Goal: Information Seeking & Learning: Check status

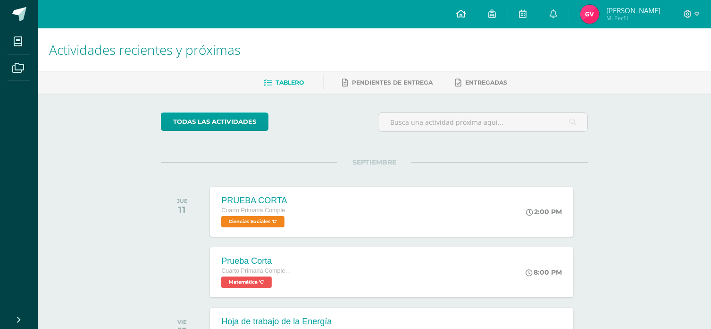
click at [466, 17] on icon at bounding box center [461, 13] width 9 height 8
click at [277, 224] on span "Ciencias Sociales 'C'" at bounding box center [252, 221] width 64 height 11
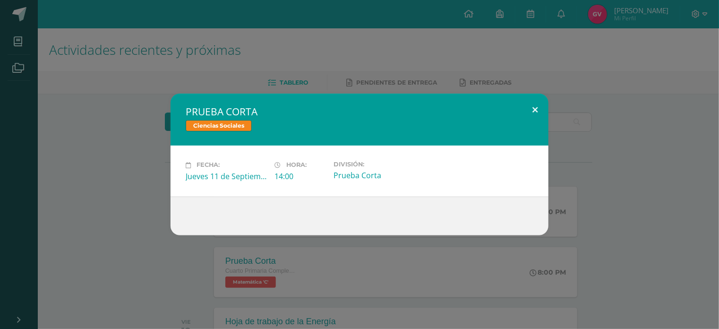
click at [537, 106] on button at bounding box center [534, 109] width 27 height 32
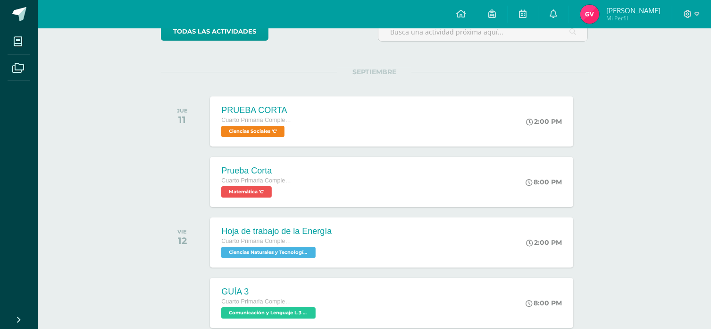
scroll to position [94, 0]
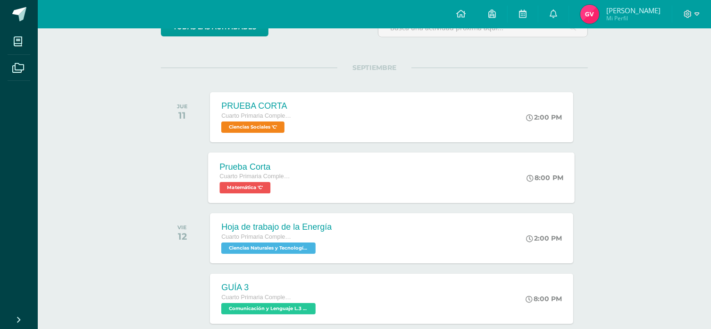
click at [256, 188] on span "Matemática 'C'" at bounding box center [245, 187] width 51 height 11
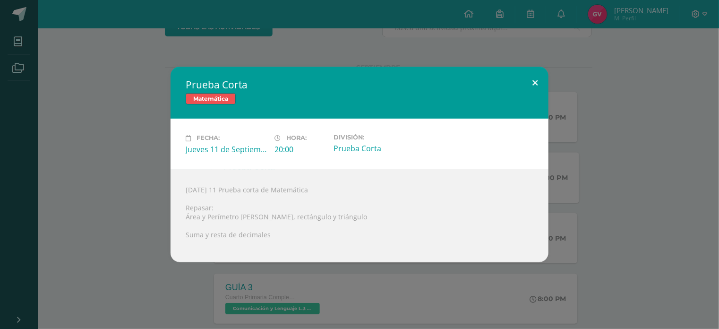
drag, startPoint x: 533, startPoint y: 75, endPoint x: 516, endPoint y: 91, distance: 22.7
click at [531, 74] on button at bounding box center [534, 83] width 27 height 32
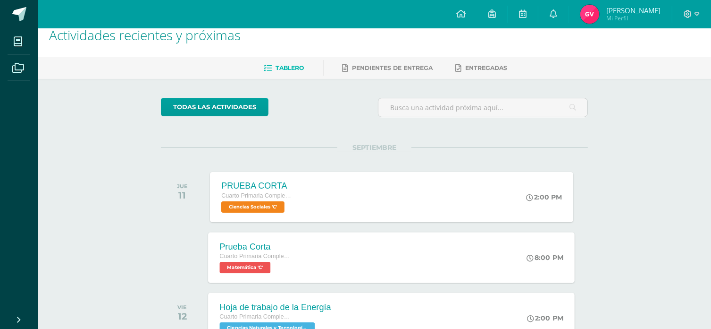
scroll to position [0, 0]
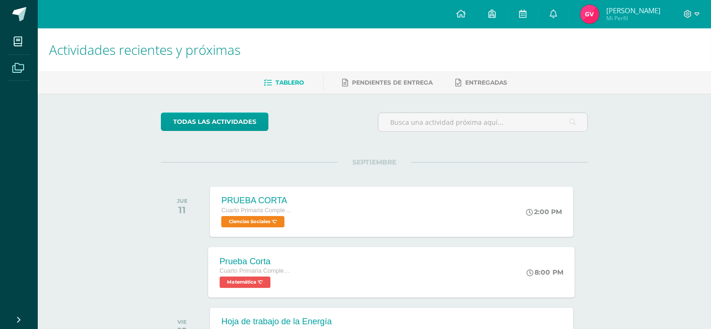
click at [20, 64] on icon at bounding box center [18, 67] width 12 height 9
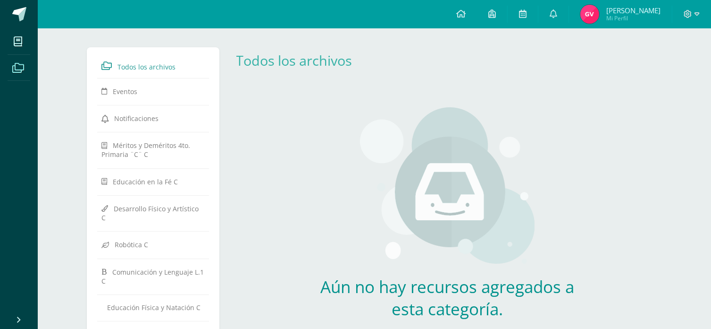
click at [18, 37] on icon at bounding box center [18, 41] width 8 height 9
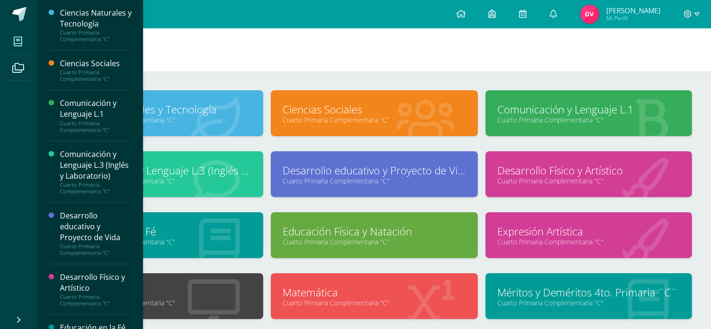
click at [81, 66] on div "Ciencias Sociales" at bounding box center [96, 63] width 72 height 11
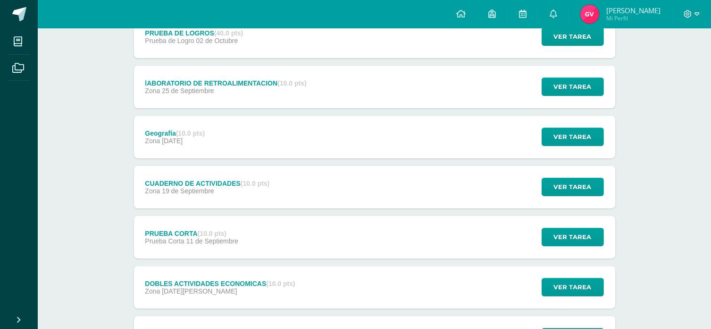
scroll to position [189, 0]
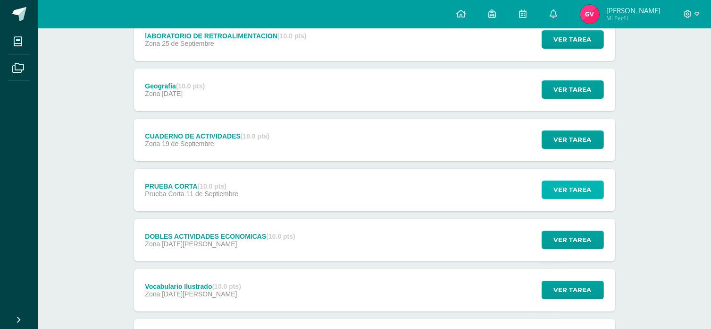
click at [575, 189] on span "Ver tarea" at bounding box center [573, 189] width 38 height 17
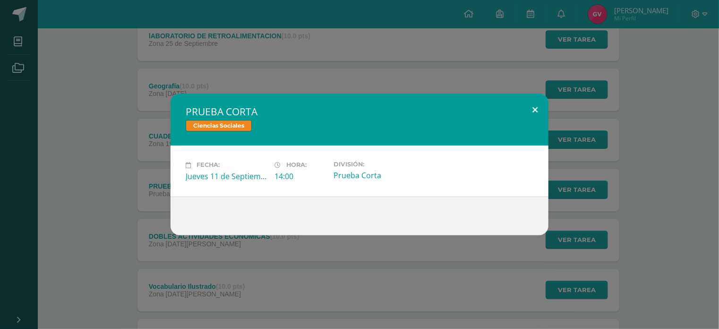
click at [533, 109] on button at bounding box center [534, 109] width 27 height 32
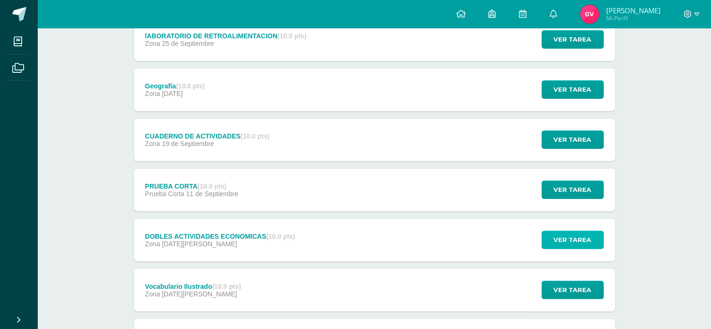
click at [575, 233] on span "Ver tarea" at bounding box center [573, 239] width 38 height 17
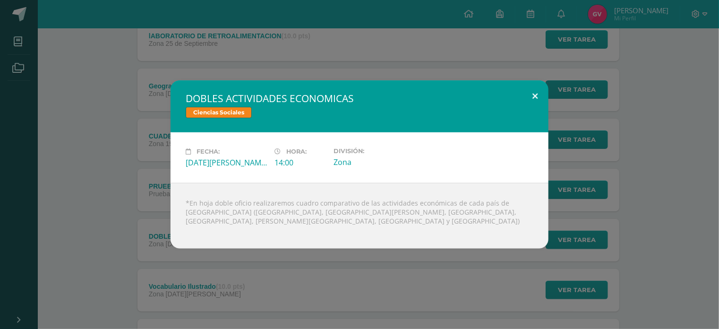
click at [527, 106] on button at bounding box center [534, 96] width 27 height 32
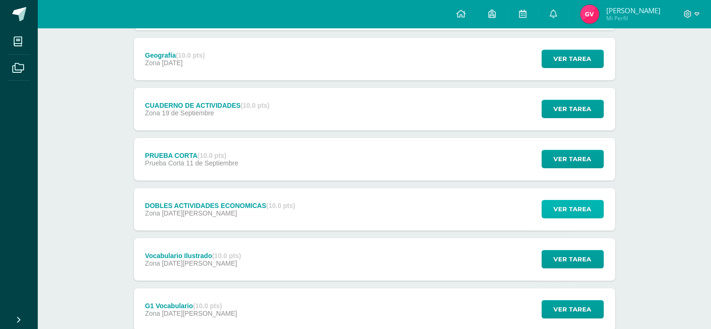
scroll to position [236, 0]
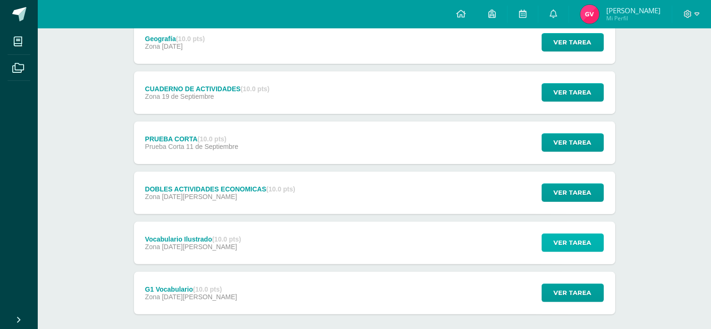
click at [576, 242] on span "Ver tarea" at bounding box center [573, 242] width 38 height 17
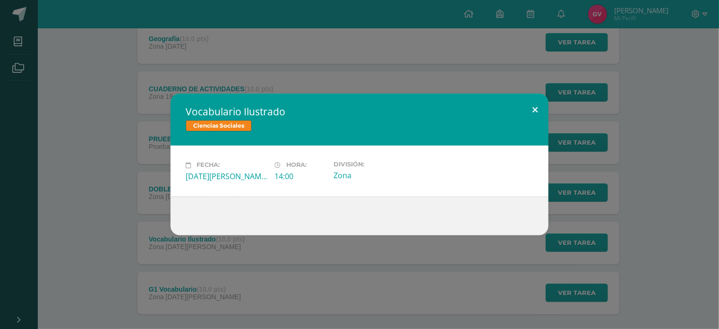
click at [536, 107] on button at bounding box center [534, 109] width 27 height 32
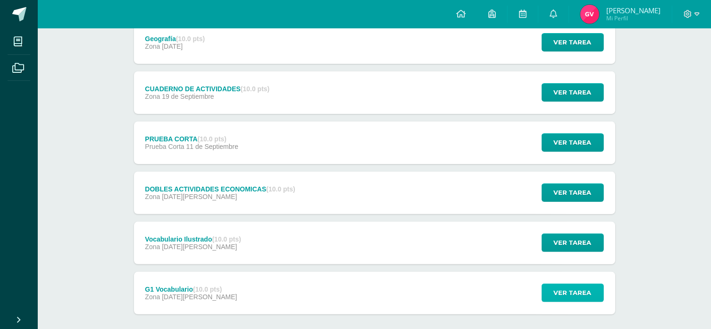
click at [567, 292] on span "Ver tarea" at bounding box center [573, 292] width 38 height 17
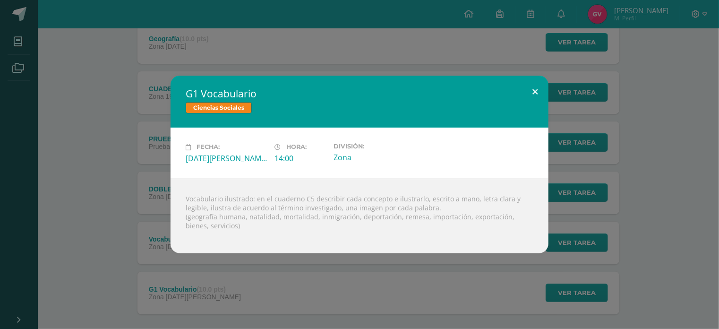
click at [533, 89] on button at bounding box center [534, 92] width 27 height 32
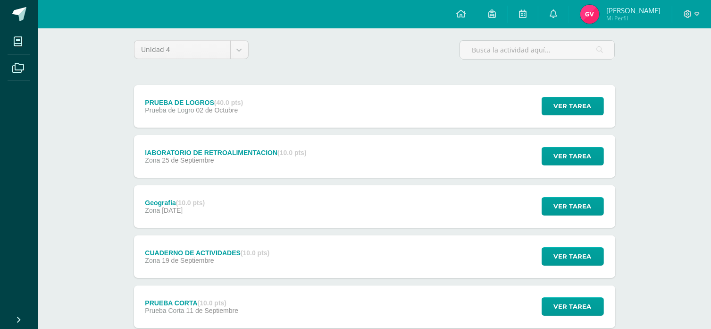
scroll to position [0, 0]
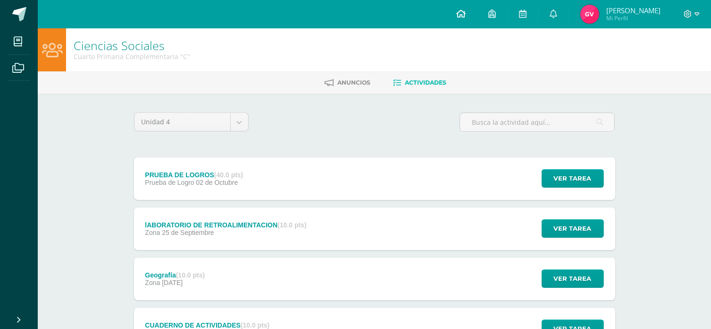
click at [466, 16] on icon at bounding box center [461, 13] width 9 height 8
